Goal: Task Accomplishment & Management: Manage account settings

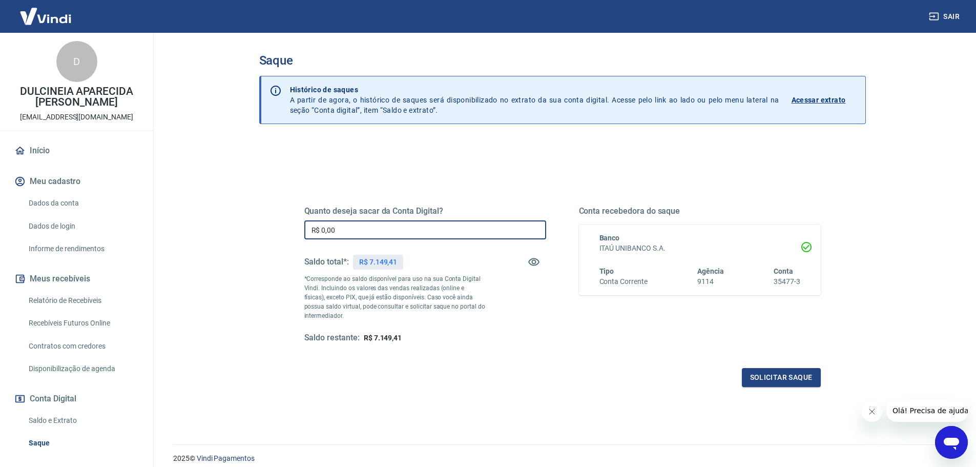
drag, startPoint x: 322, startPoint y: 229, endPoint x: 425, endPoint y: 246, distance: 104.4
click at [425, 246] on div "Quanto deseja sacar da Conta Digital? R$ 0,00 ​ Saldo total*: R$ 7.149,41 *Corr…" at bounding box center [425, 274] width 242 height 137
type input "R$ 7.149,41"
click at [777, 387] on div "Quanto deseja sacar da Conta Digital? R$ 7.149,41 ​ Saldo total*: R$ 7.149,41 *…" at bounding box center [562, 280] width 541 height 238
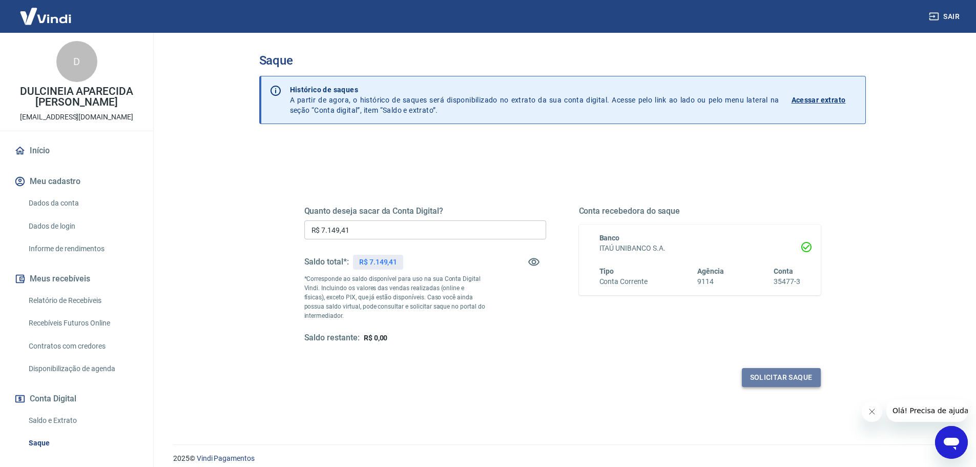
click at [767, 376] on button "Solicitar saque" at bounding box center [781, 377] width 79 height 19
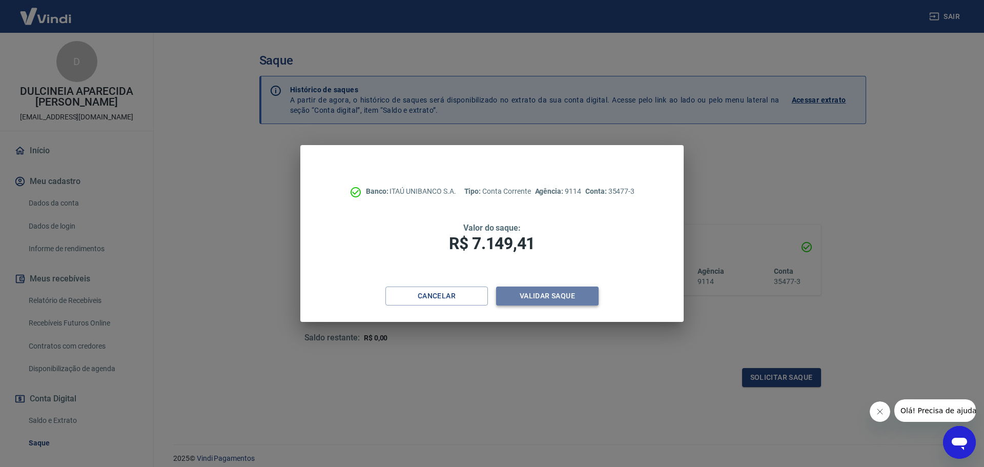
click at [568, 295] on button "Validar saque" at bounding box center [547, 295] width 102 height 19
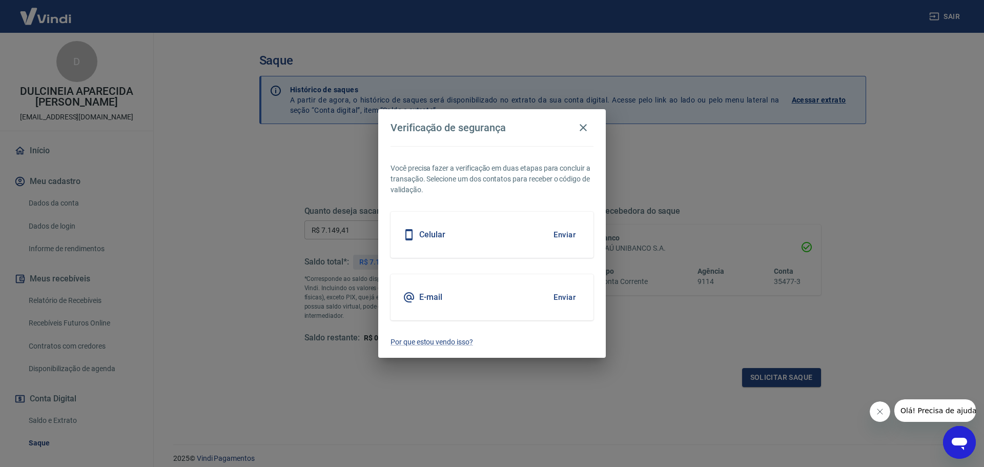
click at [556, 238] on button "Enviar" at bounding box center [564, 235] width 33 height 22
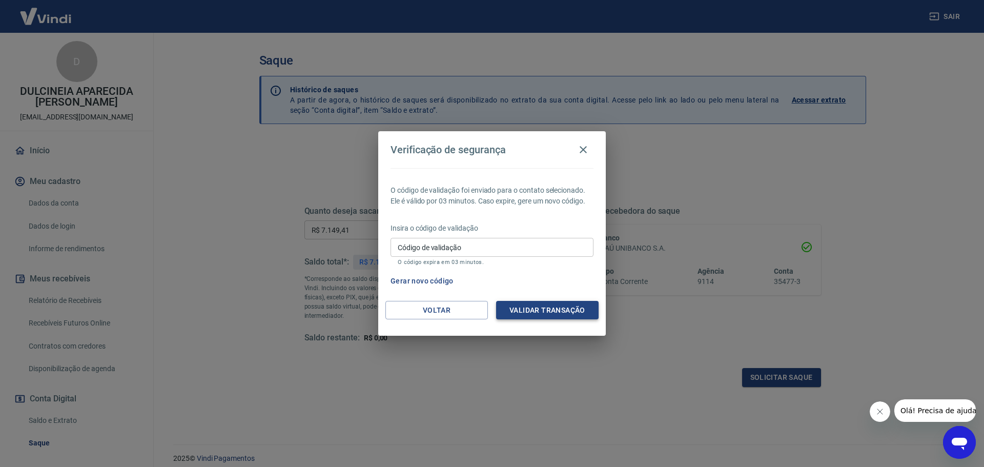
click at [564, 315] on button "Validar transação" at bounding box center [547, 310] width 102 height 19
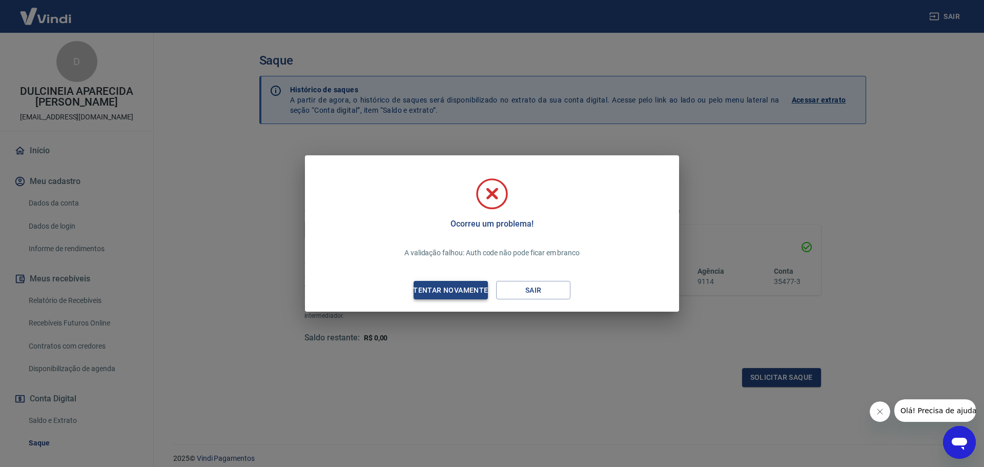
click at [425, 292] on div "Tentar novamente" at bounding box center [450, 290] width 99 height 13
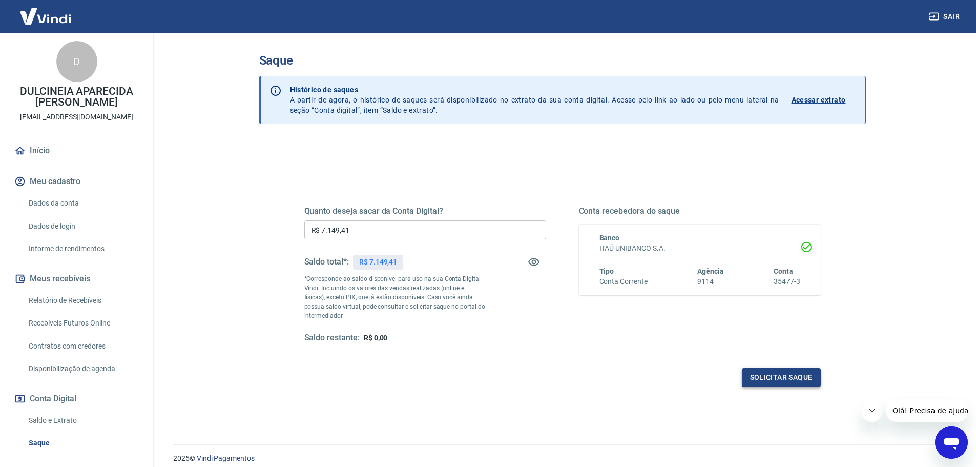
click at [770, 377] on button "Solicitar saque" at bounding box center [781, 377] width 79 height 19
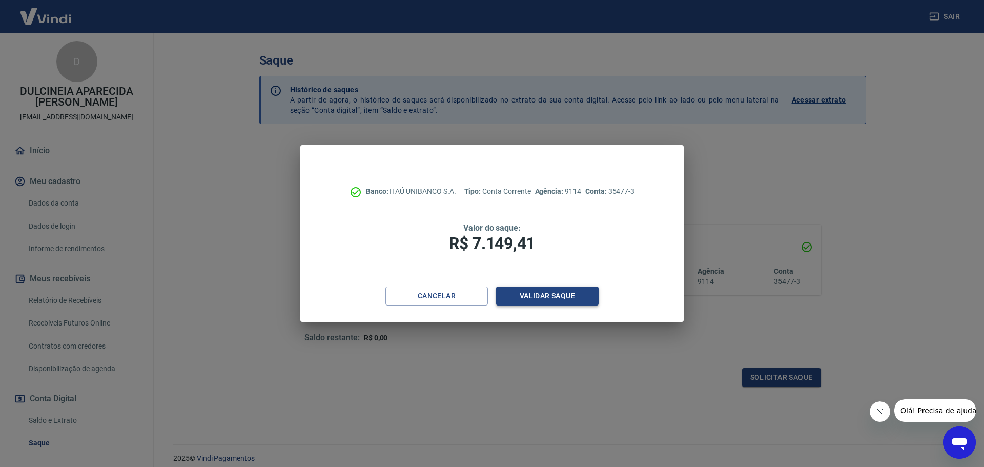
click at [542, 299] on button "Validar saque" at bounding box center [547, 295] width 102 height 19
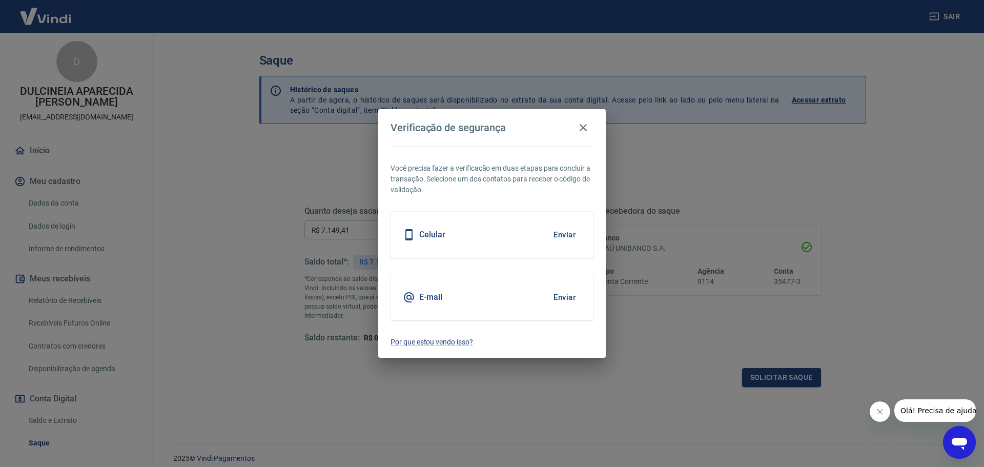
click at [491, 245] on div "Celular Enviar" at bounding box center [492, 235] width 203 height 46
click at [560, 237] on button "Enviar" at bounding box center [564, 235] width 33 height 22
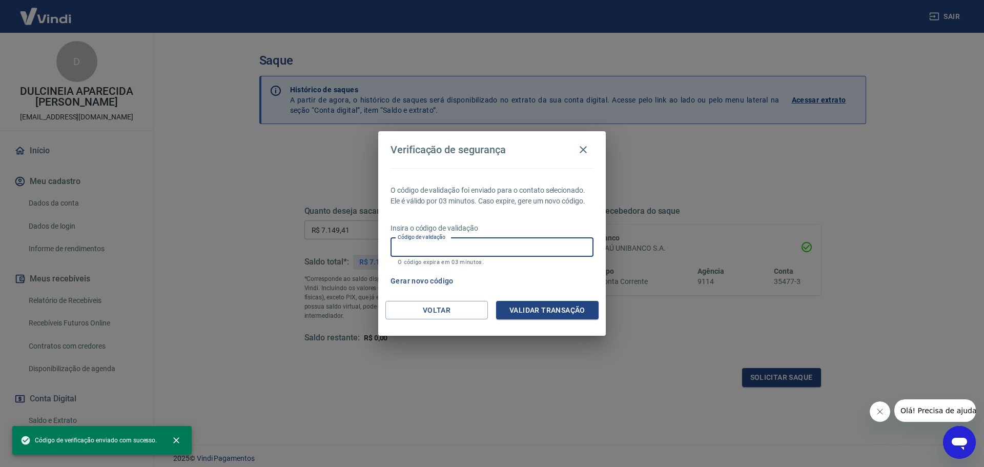
click at [455, 249] on input "Código de validação" at bounding box center [492, 247] width 203 height 19
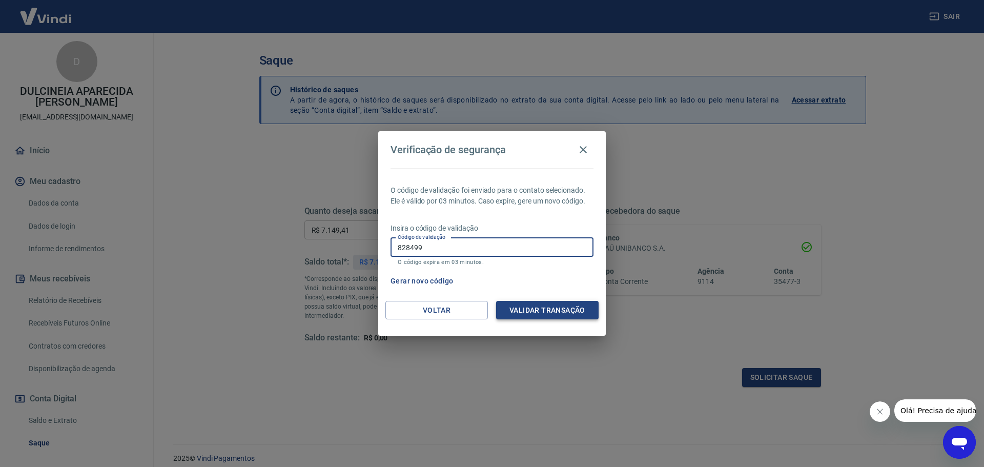
type input "828499"
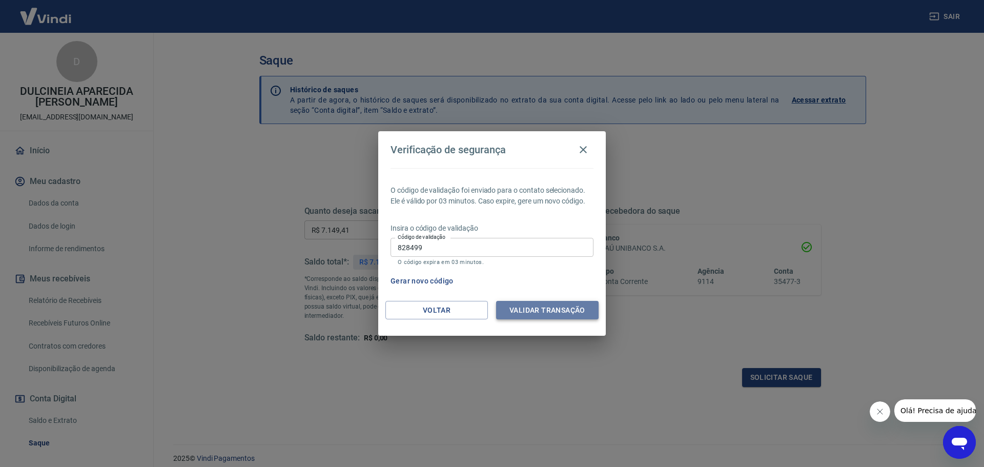
click at [548, 310] on button "Validar transação" at bounding box center [547, 310] width 102 height 19
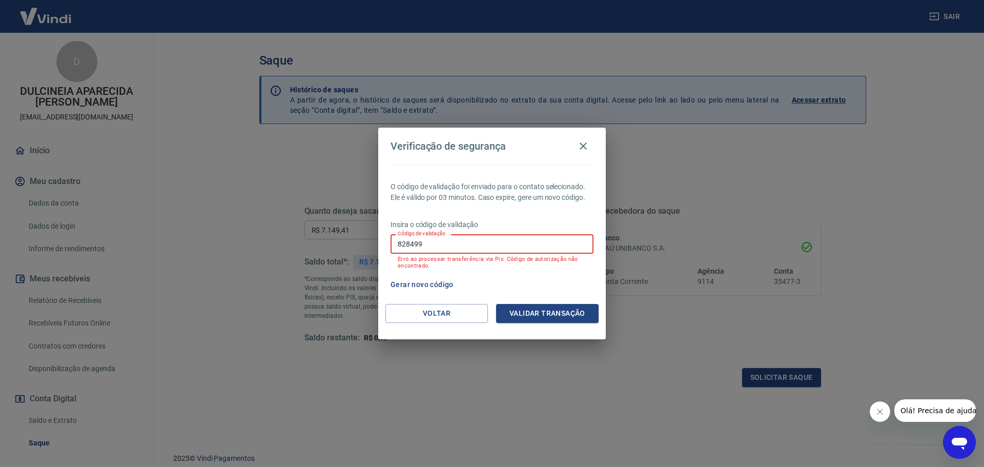
drag, startPoint x: 467, startPoint y: 245, endPoint x: 299, endPoint y: 217, distance: 170.9
click at [299, 217] on div "Verificação de segurança O código de validação foi enviado para o contato selec…" at bounding box center [492, 233] width 984 height 467
click at [523, 315] on button "Validar transação" at bounding box center [547, 313] width 102 height 19
click at [447, 285] on button "Gerar novo código" at bounding box center [421, 284] width 71 height 19
drag, startPoint x: 439, startPoint y: 244, endPoint x: 400, endPoint y: 249, distance: 39.2
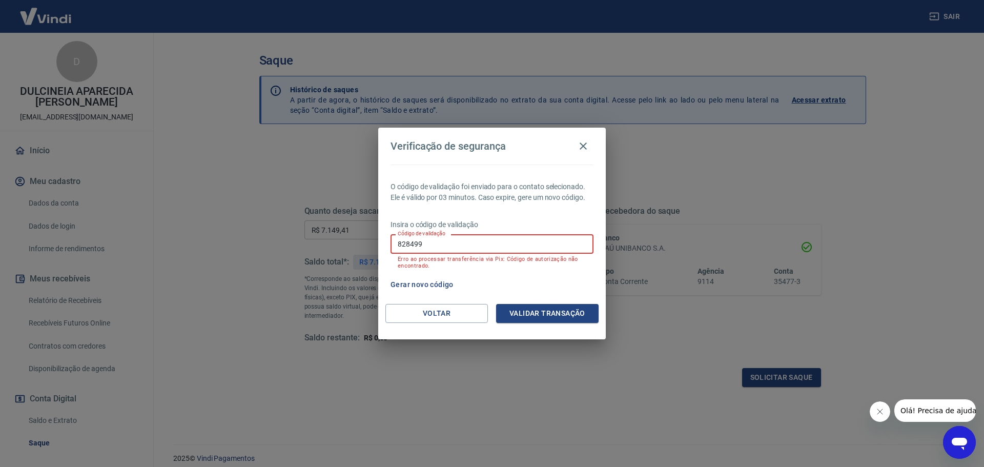
click at [400, 249] on input "828499" at bounding box center [492, 243] width 203 height 19
type input "8"
click at [585, 143] on icon "button" at bounding box center [583, 146] width 12 height 12
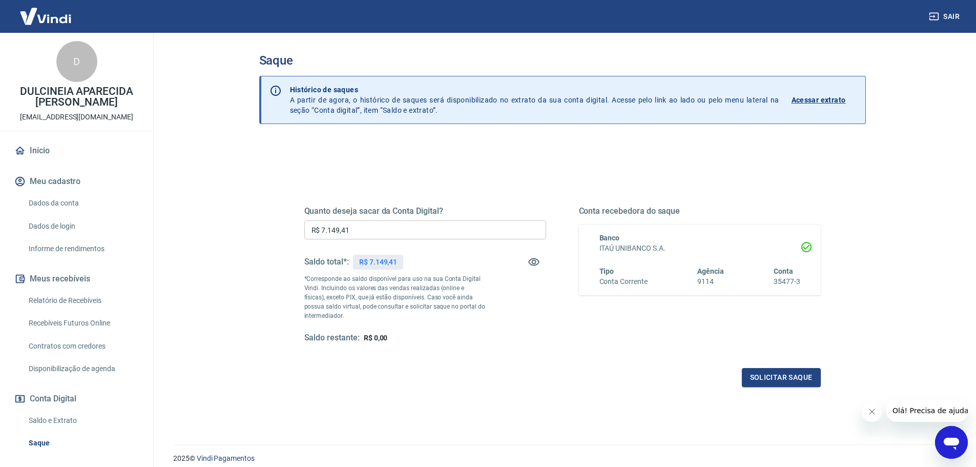
click at [502, 282] on div "Quanto deseja sacar da Conta Digital? R$ 7.149,41 ​ Saldo total*: R$ 7.149,41 *…" at bounding box center [425, 274] width 242 height 137
click at [795, 375] on button "Solicitar saque" at bounding box center [781, 377] width 79 height 19
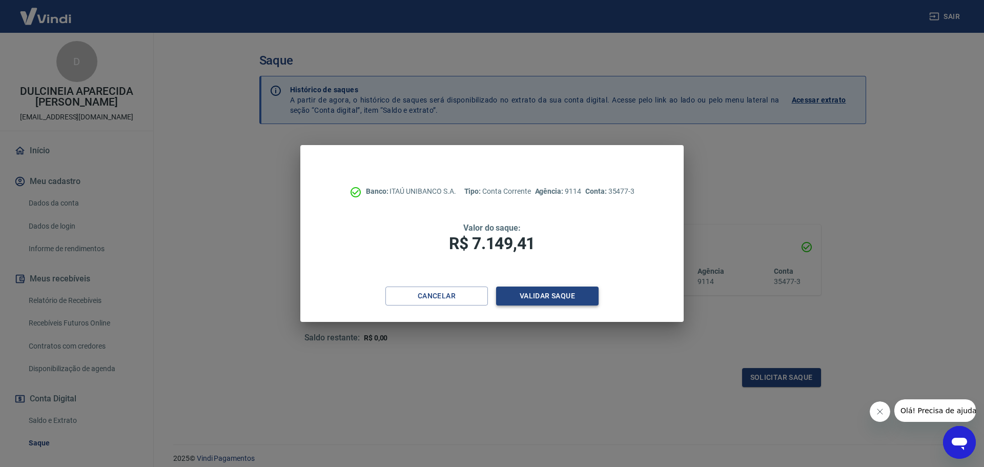
click at [560, 299] on button "Validar saque" at bounding box center [547, 295] width 102 height 19
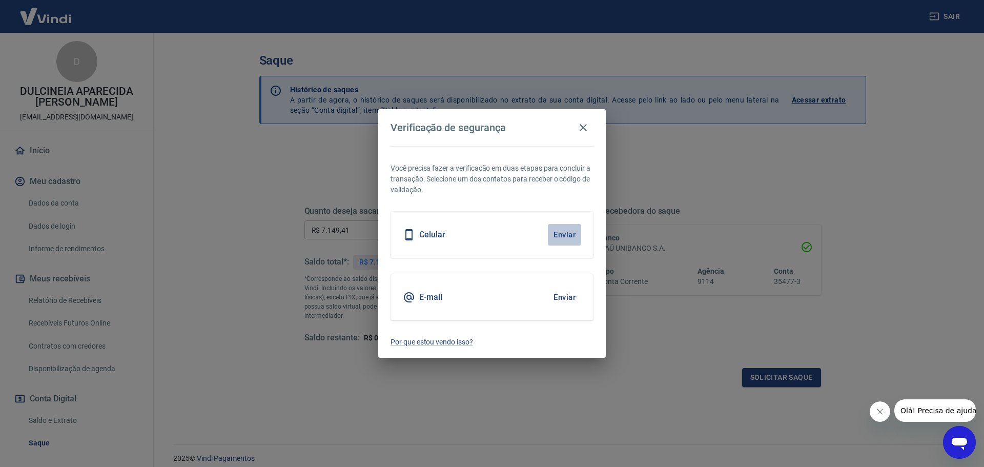
click at [569, 238] on button "Enviar" at bounding box center [564, 235] width 33 height 22
click at [561, 236] on button "Enviar" at bounding box center [564, 235] width 33 height 22
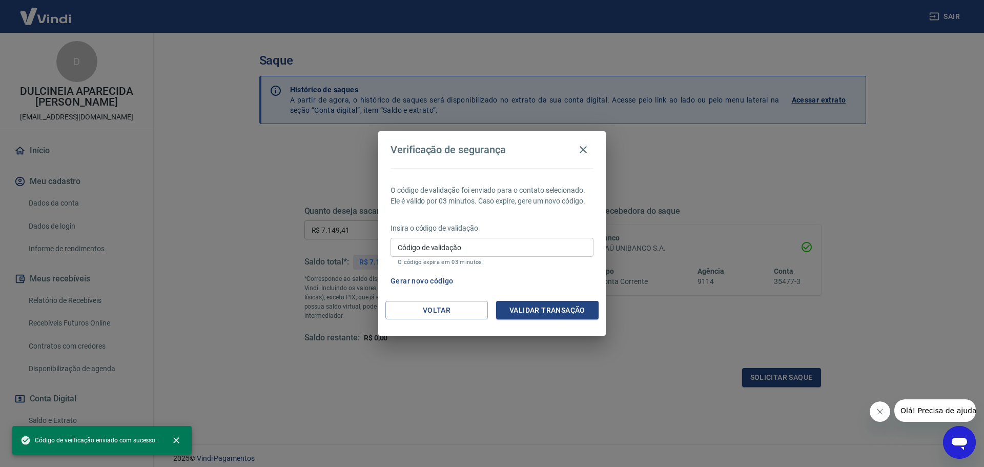
click at [528, 252] on input "Código de validação" at bounding box center [492, 247] width 203 height 19
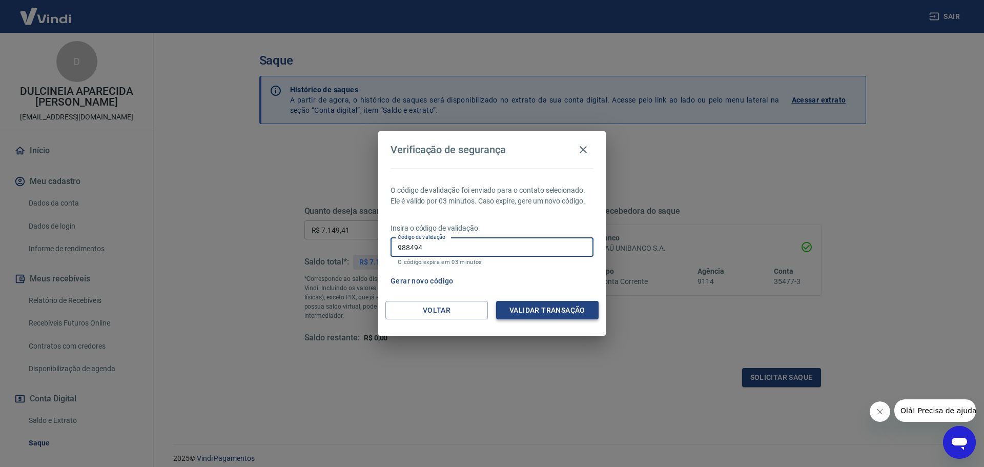
click at [563, 309] on button "Validar transação" at bounding box center [547, 310] width 102 height 19
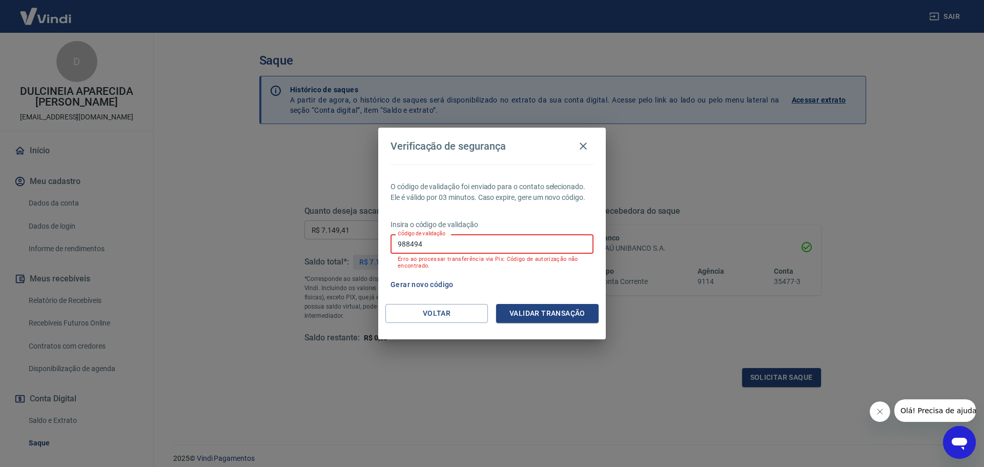
drag, startPoint x: 429, startPoint y: 240, endPoint x: 433, endPoint y: 200, distance: 40.1
click at [433, 200] on div "O código de validação foi enviado para o contato selecionado. Ele é válido por …" at bounding box center [492, 234] width 228 height 139
type input "9"
type input "911561"
click at [513, 319] on button "Validar transação" at bounding box center [547, 313] width 102 height 19
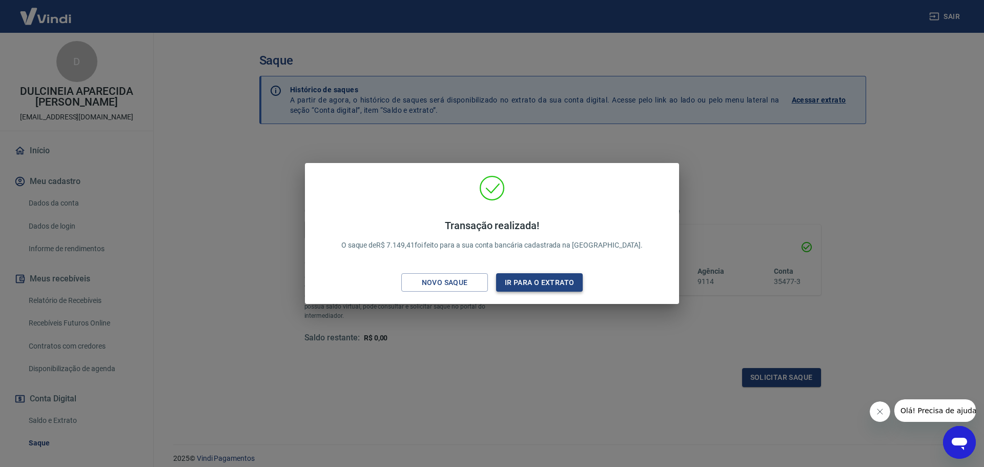
click at [523, 290] on button "Ir para o extrato" at bounding box center [539, 282] width 87 height 19
